Goal: Information Seeking & Learning: Check status

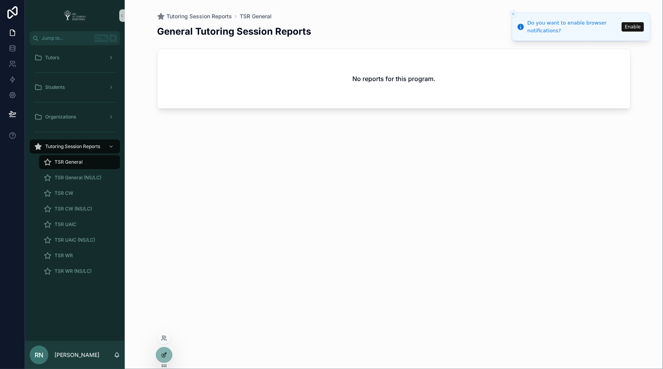
click at [165, 355] on icon at bounding box center [164, 355] width 6 height 6
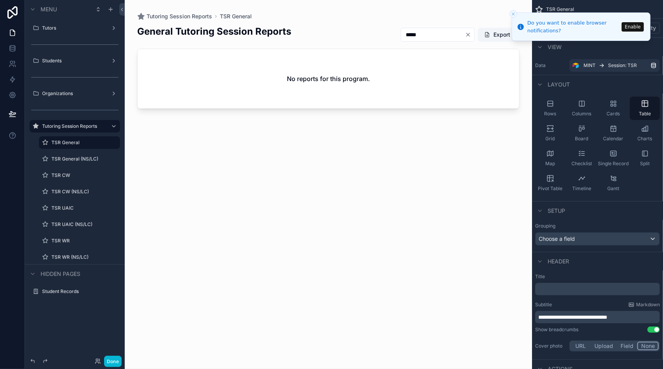
click at [633, 29] on button "Enable" at bounding box center [633, 26] width 22 height 9
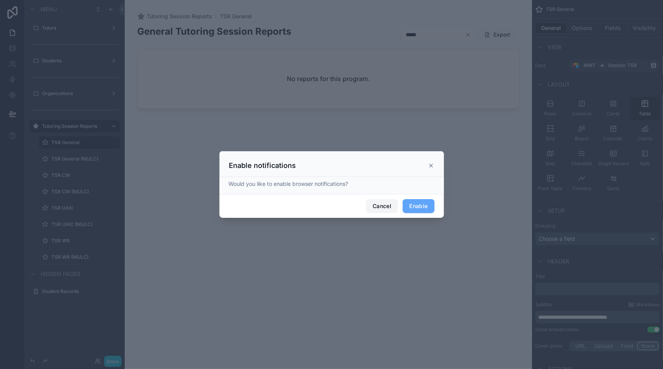
click at [384, 210] on button "Cancel" at bounding box center [382, 206] width 32 height 14
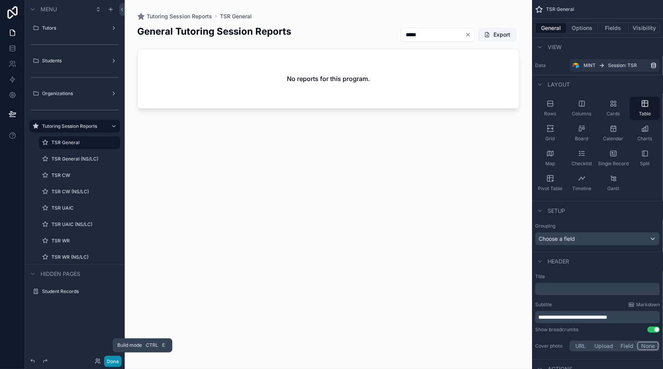
click at [109, 363] on button "Done" at bounding box center [113, 361] width 18 height 11
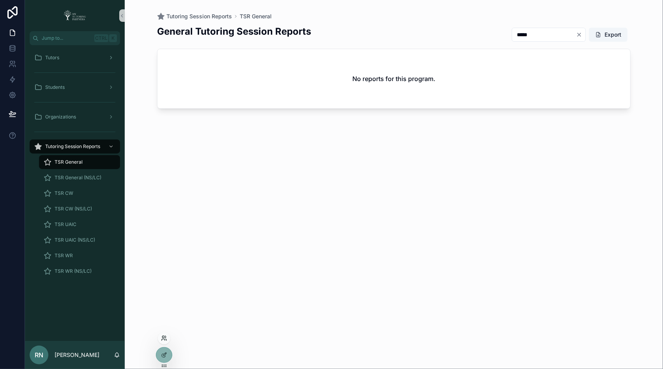
click at [162, 339] on icon at bounding box center [164, 338] width 6 height 6
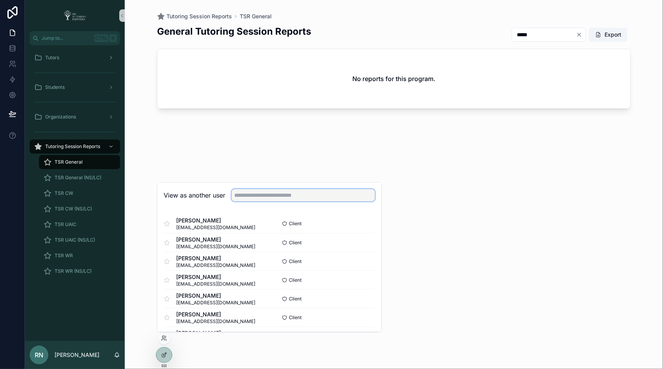
click at [244, 196] on input "text" at bounding box center [302, 195] width 143 height 12
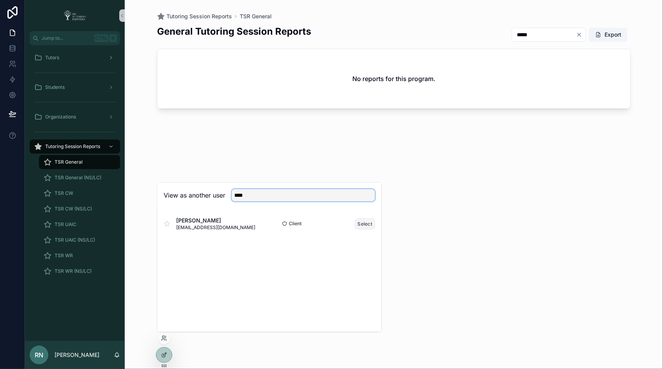
type input "****"
click at [365, 223] on button "Select" at bounding box center [365, 223] width 20 height 11
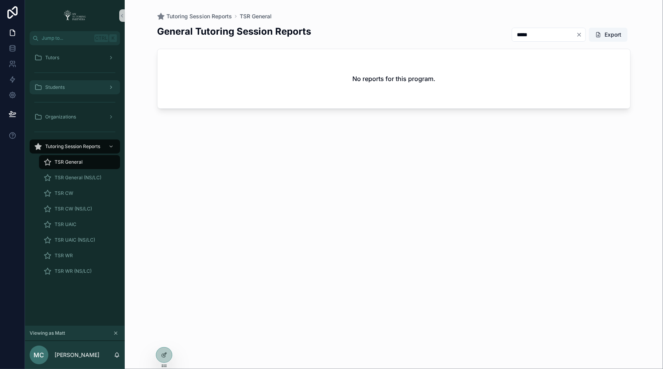
click at [73, 87] on div "Students" at bounding box center [74, 87] width 81 height 12
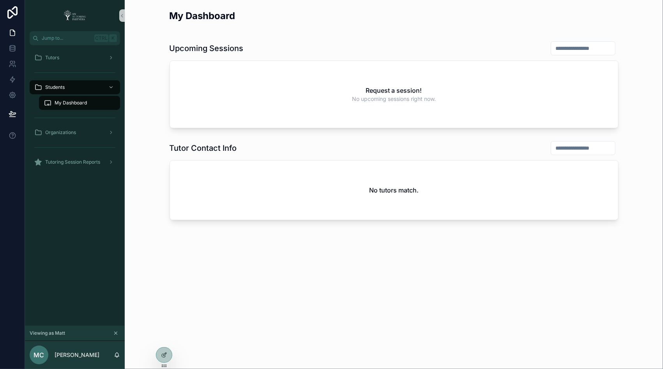
click at [69, 104] on span "My Dashboard" at bounding box center [71, 103] width 32 height 6
click at [79, 164] on span "Tutoring Session Reports" at bounding box center [72, 162] width 55 height 6
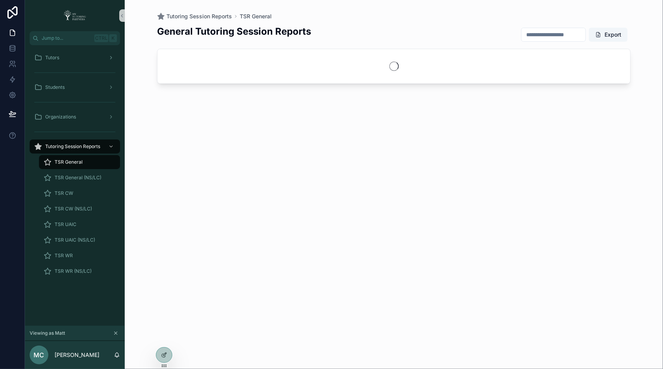
click at [80, 161] on span "TSR General" at bounding box center [69, 162] width 28 height 6
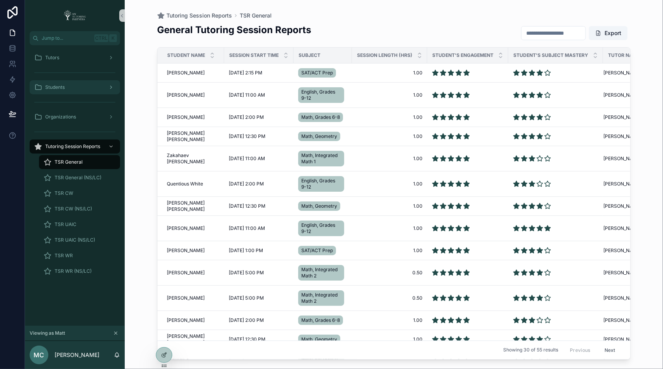
click at [62, 88] on span "Students" at bounding box center [54, 87] width 19 height 6
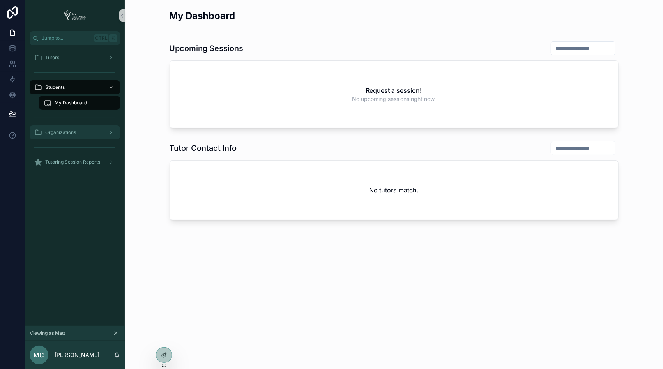
click at [71, 136] on div "Organizations" at bounding box center [74, 132] width 81 height 12
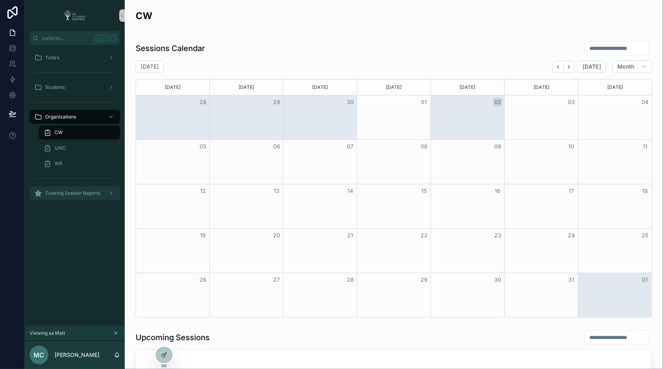
click at [62, 192] on span "Tutoring Session Reports" at bounding box center [72, 193] width 55 height 6
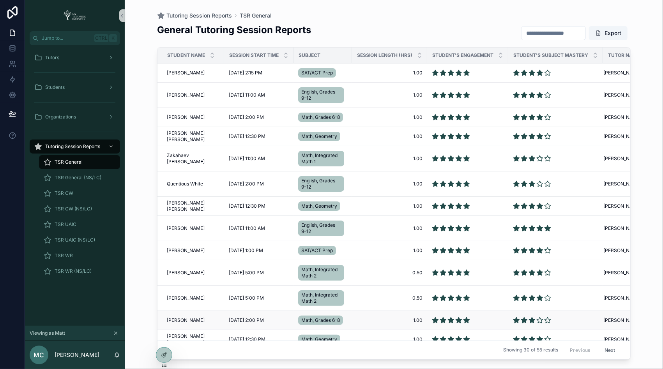
click at [171, 319] on span "Elias Diaz" at bounding box center [186, 320] width 38 height 6
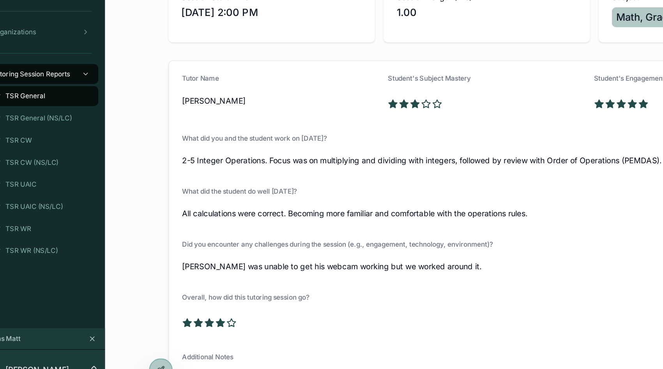
click at [189, 162] on span "[PERSON_NAME]" at bounding box center [248, 165] width 139 height 8
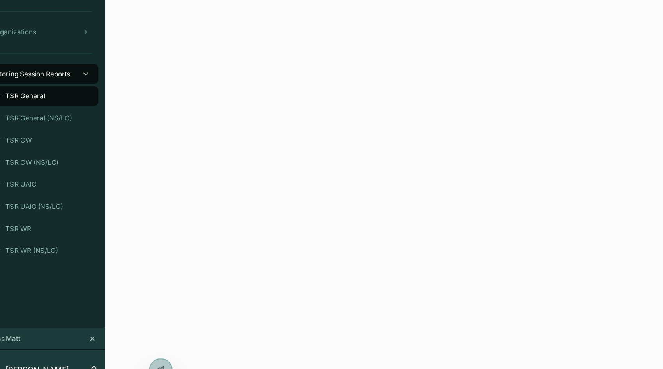
click at [94, 298] on div "Tutors Students Organizations Tutoring Session Reports TSR General TSR General …" at bounding box center [75, 185] width 100 height 281
click at [83, 303] on div "Tutors Students Organizations Tutoring Session Reports TSR General TSR General …" at bounding box center [75, 185] width 100 height 281
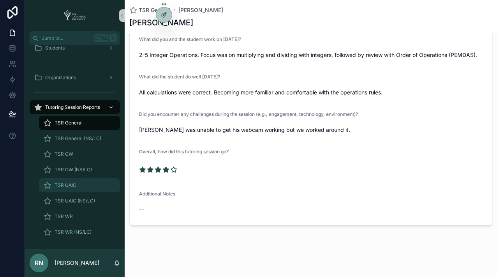
scroll to position [16, 0]
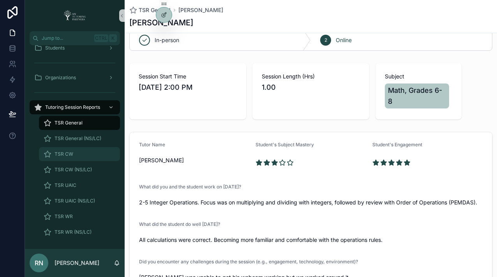
click at [69, 138] on span "TSR CW" at bounding box center [64, 154] width 19 height 6
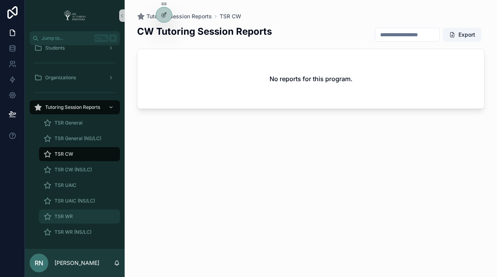
click at [71, 138] on span "TSR WR" at bounding box center [64, 216] width 18 height 6
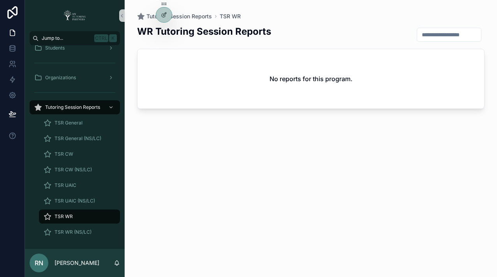
click at [65, 37] on span "Jump to..." at bounding box center [66, 38] width 49 height 6
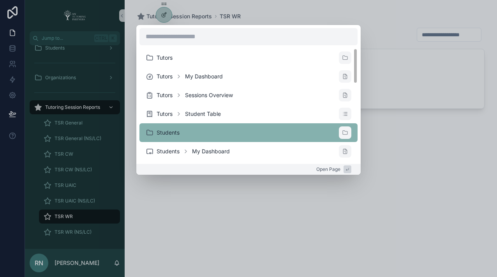
click at [173, 133] on span "Students" at bounding box center [168, 133] width 23 height 8
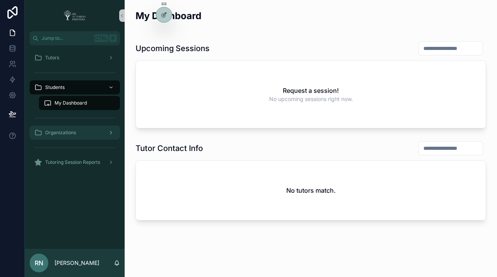
click at [64, 129] on span "Organizations" at bounding box center [60, 132] width 31 height 6
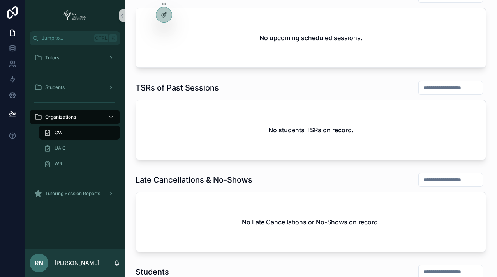
scroll to position [404, 0]
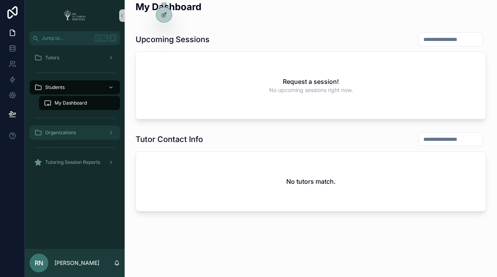
scroll to position [8, 0]
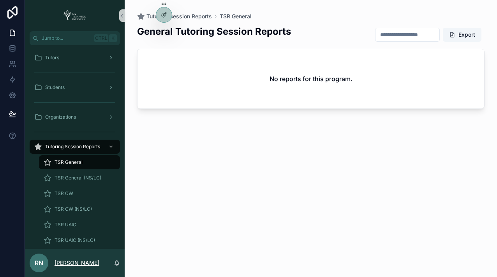
click at [79, 138] on p "[PERSON_NAME]" at bounding box center [77, 263] width 45 height 8
click at [248, 138] on div "General Tutoring Session Reports Export No reports for this program." at bounding box center [311, 143] width 348 height 247
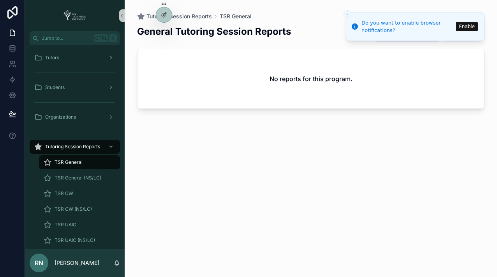
click at [248, 26] on button "Enable" at bounding box center [467, 26] width 22 height 9
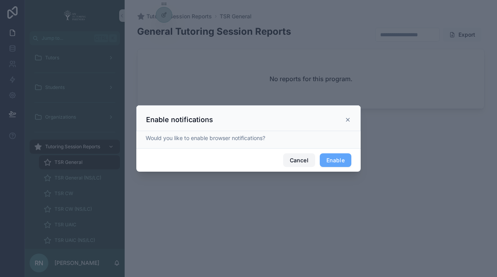
click at [248, 138] on button "Cancel" at bounding box center [299, 160] width 32 height 14
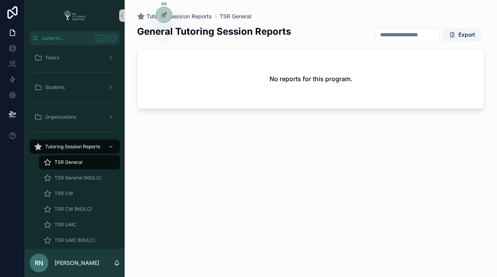
click at [248, 39] on input "scrollable content" at bounding box center [408, 34] width 64 height 11
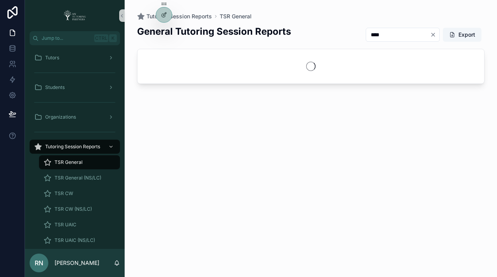
type input "****"
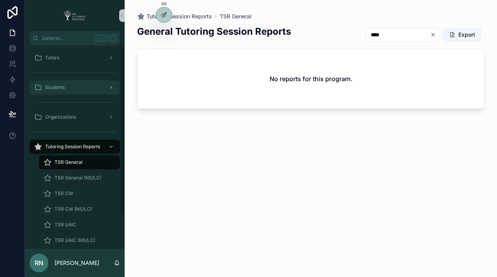
click at [55, 83] on div "Students" at bounding box center [74, 87] width 81 height 12
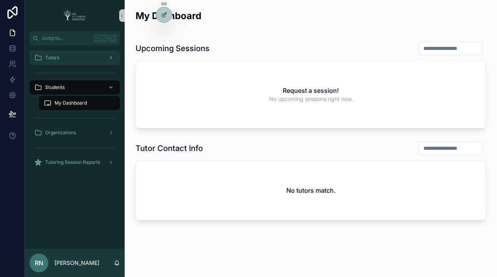
click at [81, 58] on div "Tutors" at bounding box center [74, 57] width 81 height 12
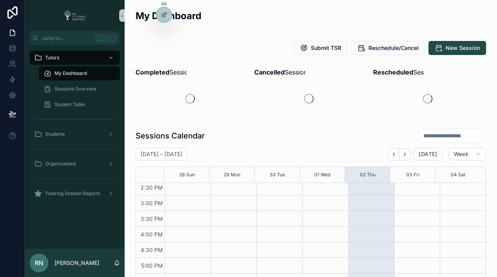
scroll to position [252, 0]
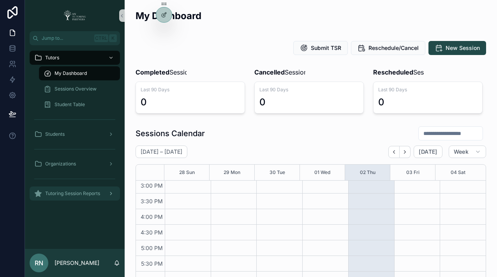
click at [72, 138] on span "Tutoring Session Reports" at bounding box center [72, 193] width 55 height 6
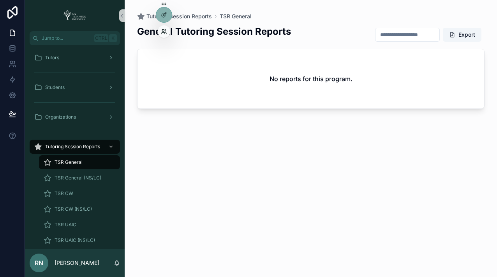
click at [167, 32] on icon at bounding box center [164, 31] width 6 height 6
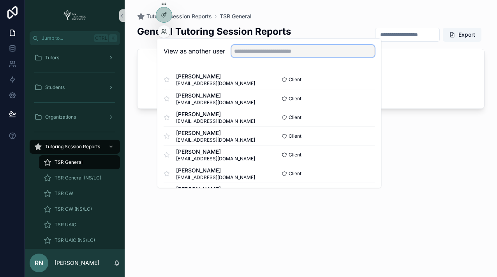
click at [248, 50] on input "text" at bounding box center [302, 51] width 143 height 12
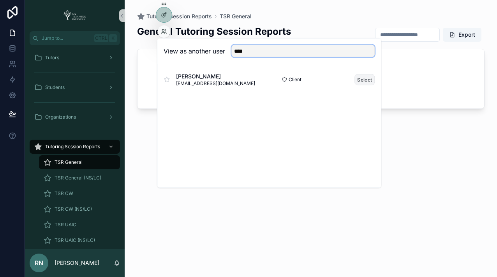
type input "****"
click at [248, 79] on button "Select" at bounding box center [365, 79] width 20 height 11
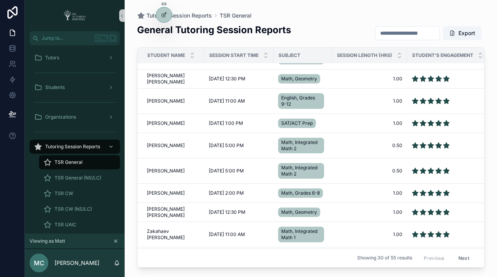
scroll to position [39, 0]
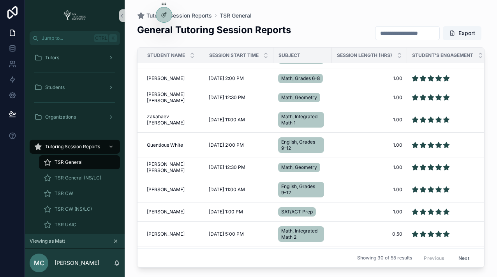
click at [408, 32] on input "scrollable content" at bounding box center [408, 33] width 64 height 11
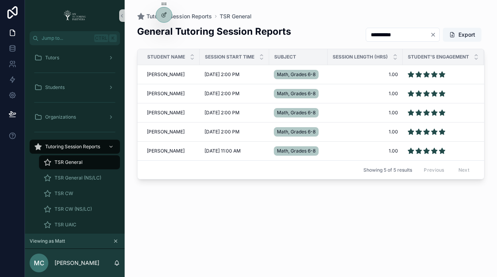
type input "**********"
click at [240, 251] on div "**********" at bounding box center [311, 143] width 348 height 247
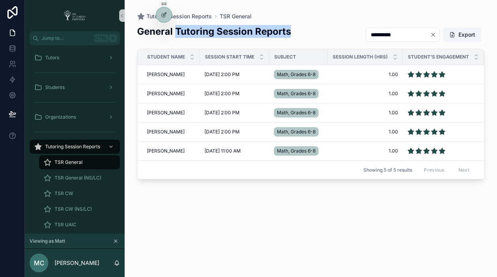
drag, startPoint x: 293, startPoint y: 31, endPoint x: 175, endPoint y: 32, distance: 118.1
click at [175, 32] on div "**********" at bounding box center [311, 34] width 348 height 19
copy h2 "Tutoring Session Reports"
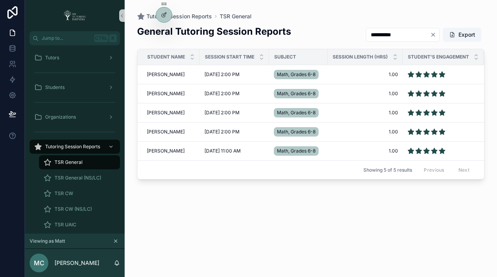
click at [209, 252] on div "**********" at bounding box center [311, 143] width 348 height 247
click at [306, 177] on div "Showing 5 of 5 results Previous Next" at bounding box center [311, 169] width 347 height 19
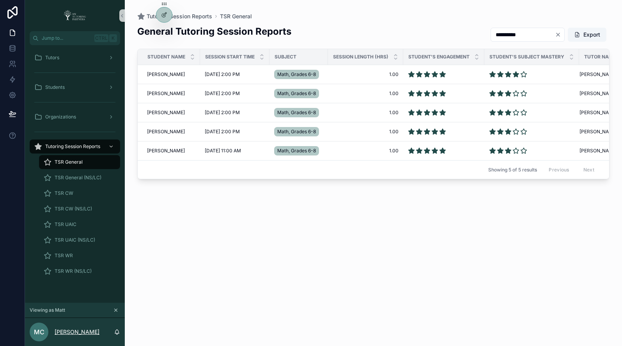
click at [64, 276] on p "[PERSON_NAME]" at bounding box center [77, 332] width 45 height 8
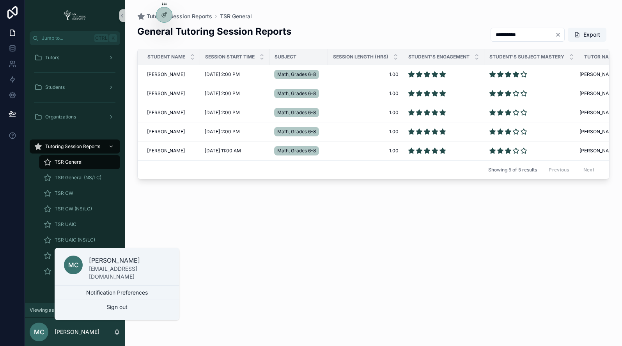
click at [254, 276] on div "**********" at bounding box center [373, 178] width 472 height 316
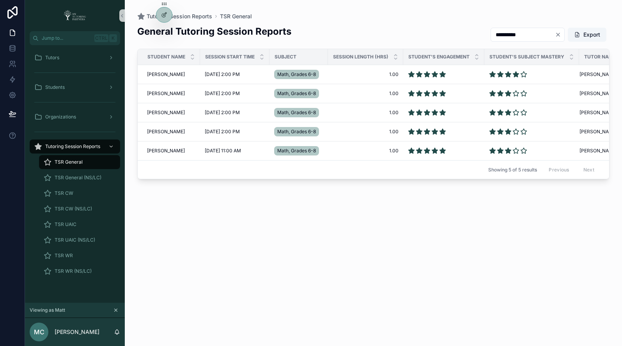
click at [116, 276] on icon "scrollable content" at bounding box center [115, 309] width 5 height 5
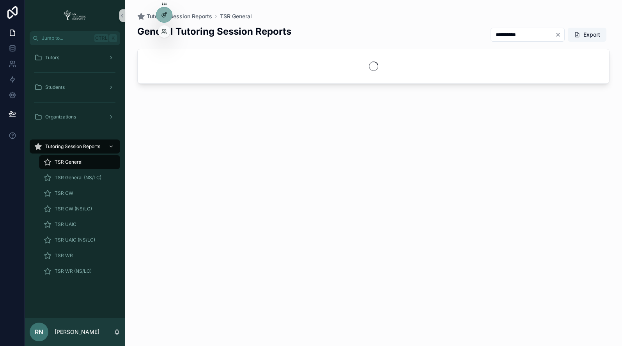
click at [164, 16] on icon at bounding box center [164, 15] width 6 height 6
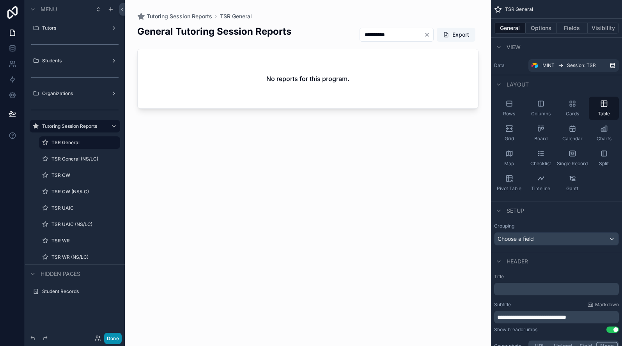
click at [109, 342] on button "Done" at bounding box center [113, 338] width 18 height 11
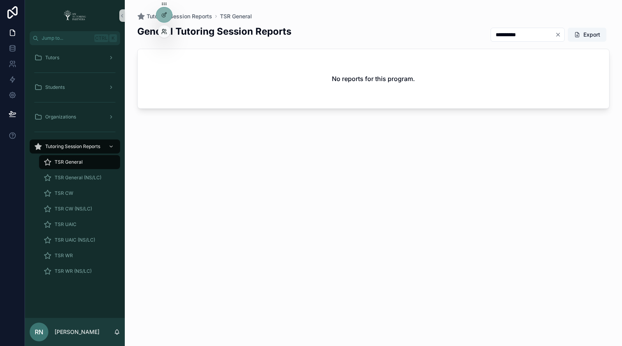
click at [165, 31] on icon at bounding box center [164, 31] width 6 height 6
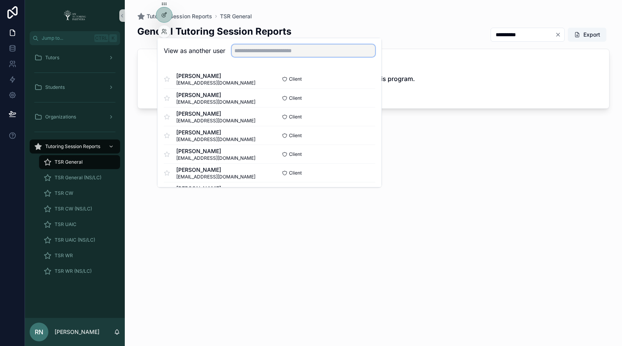
click at [279, 57] on input "text" at bounding box center [302, 50] width 143 height 12
paste input "**********"
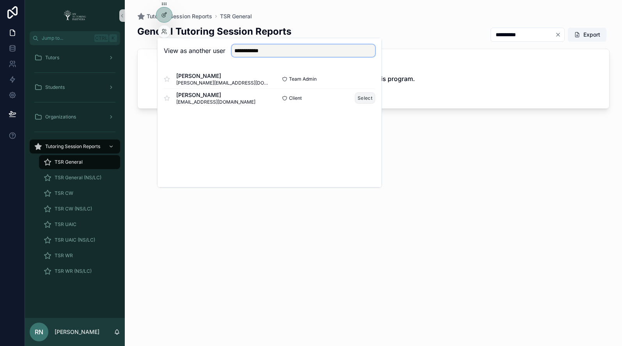
type input "**********"
click at [370, 99] on button "Select" at bounding box center [365, 97] width 20 height 11
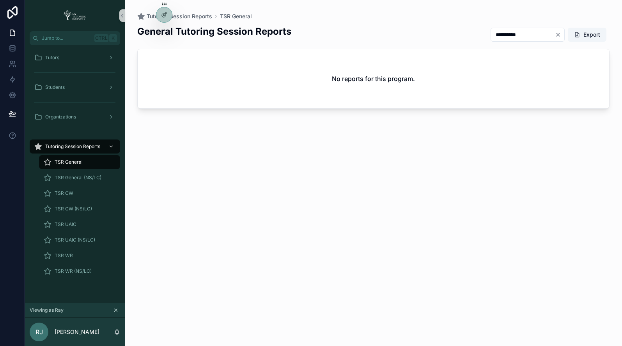
click at [66, 165] on span "TSR General" at bounding box center [69, 162] width 28 height 6
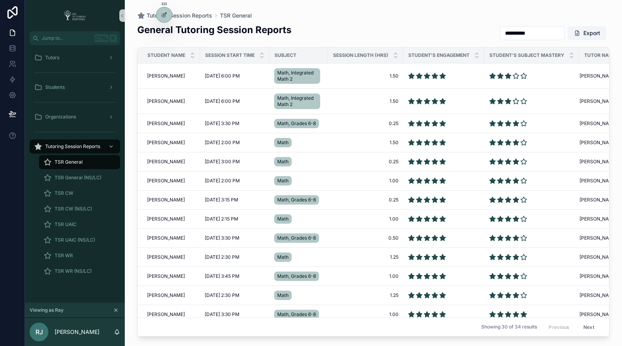
drag, startPoint x: 531, startPoint y: 33, endPoint x: 457, endPoint y: 34, distance: 73.7
click at [457, 34] on div "**********" at bounding box center [373, 32] width 472 height 19
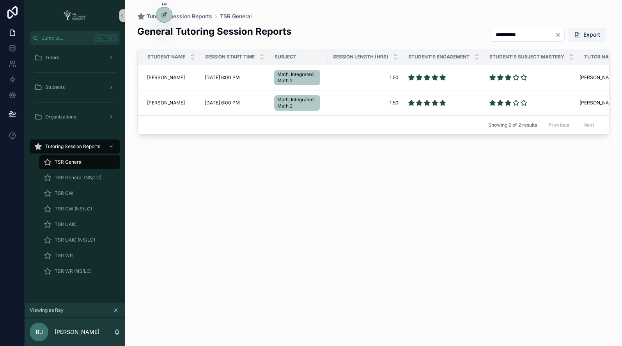
type input "**********"
